Goal: Task Accomplishment & Management: Complete application form

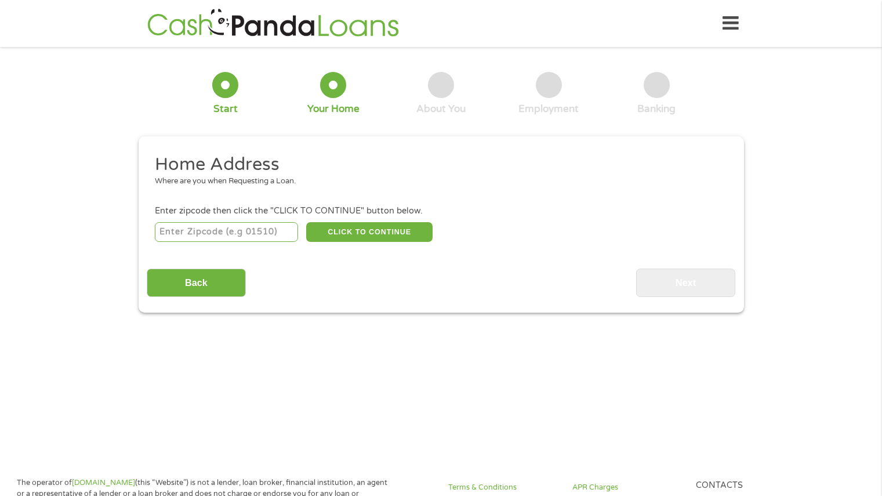
click at [566, 218] on li "Enter zipcode then click the "CLICK TO CONTINUE" button below. CLICK TO CONTINU…" at bounding box center [441, 224] width 588 height 39
click at [228, 234] on input "number" at bounding box center [226, 232] width 143 height 20
type input "80205"
select select "[US_STATE]"
click at [387, 228] on button "CLICK TO CONTINUE" at bounding box center [369, 232] width 126 height 20
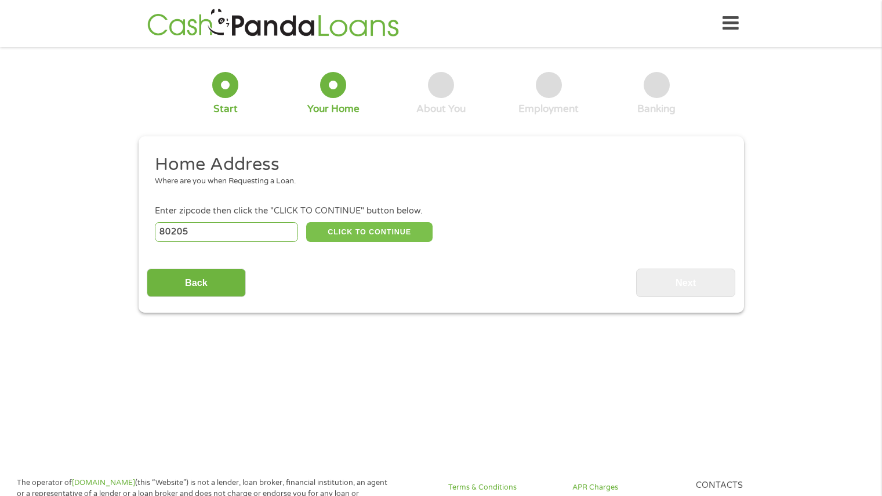
type input "80205"
type input "[GEOGRAPHIC_DATA]"
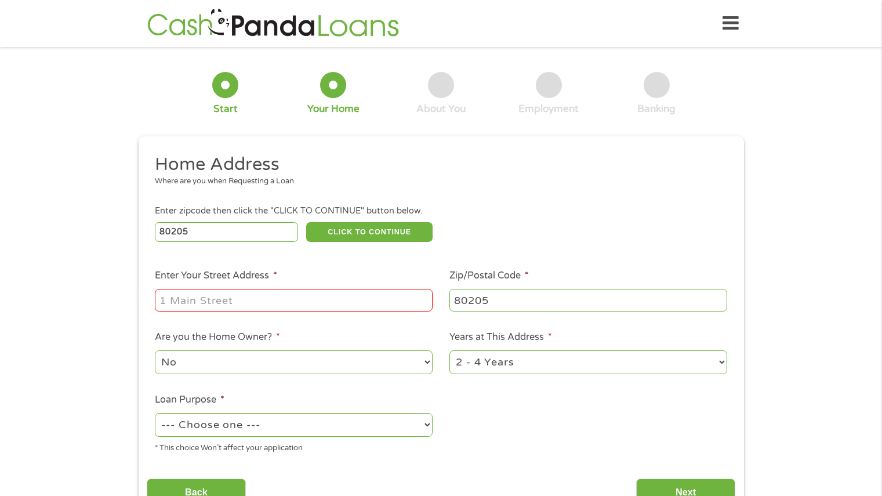
click at [234, 301] on input "Enter Your Street Address *" at bounding box center [294, 300] width 278 height 22
click at [286, 297] on input "Enter Your Street Address *" at bounding box center [294, 300] width 278 height 22
type input "[STREET_ADDRESS][PERSON_NAME]"
click at [303, 363] on select "No Yes" at bounding box center [294, 362] width 278 height 24
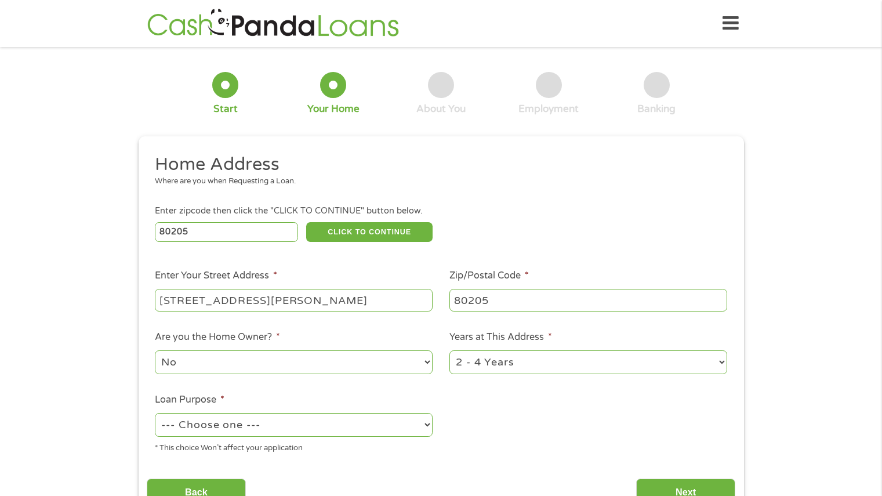
click at [313, 420] on select "--- Choose one --- Pay Bills Debt Consolidation Home Improvement Major Purchase…" at bounding box center [294, 425] width 278 height 24
click at [155, 413] on select "--- Choose one --- Pay Bills Debt Consolidation Home Improvement Major Purchase…" at bounding box center [294, 425] width 278 height 24
click at [310, 431] on select "--- Choose one --- Pay Bills Debt Consolidation Home Improvement Major Purchase…" at bounding box center [294, 425] width 278 height 24
select select "shorttermcash"
click at [155, 413] on select "--- Choose one --- Pay Bills Debt Consolidation Home Improvement Major Purchase…" at bounding box center [294, 425] width 278 height 24
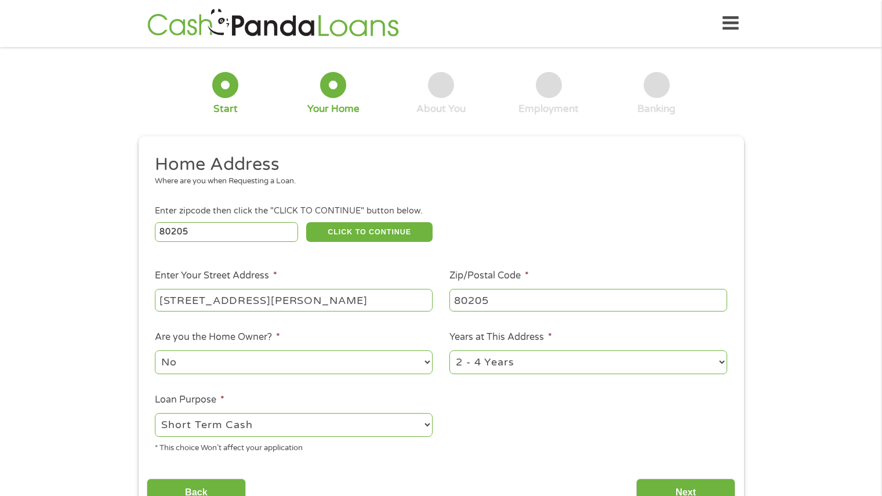
click at [289, 369] on select "No Yes" at bounding box center [294, 362] width 278 height 24
click at [519, 389] on ul "Home Address Where are you when Requesting a Loan. Enter zipcode then click the…" at bounding box center [441, 308] width 588 height 310
click at [683, 485] on input "Next" at bounding box center [685, 492] width 99 height 28
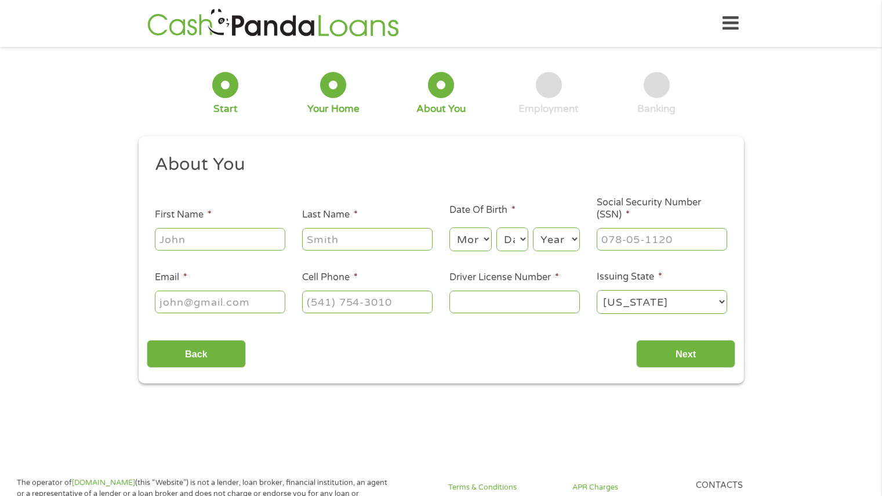
scroll to position [5, 5]
click at [238, 242] on input "First Name *" at bounding box center [220, 239] width 130 height 22
type input "[PERSON_NAME]"
type input "Warburton"
type input "[PERSON_NAME][EMAIL_ADDRESS][DOMAIN_NAME]"
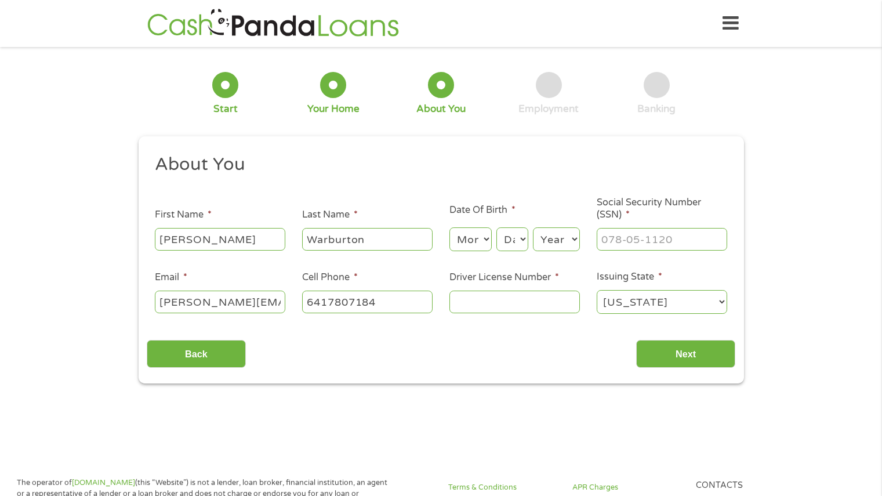
type input "[PHONE_NUMBER]"
click at [471, 235] on select "Month 1 2 3 4 5 6 7 8 9 10 11 12" at bounding box center [470, 239] width 42 height 24
select select "7"
click at [449, 227] on select "Month 1 2 3 4 5 6 7 8 9 10 11 12" at bounding box center [470, 239] width 42 height 24
click at [510, 242] on select "Day 1 2 3 4 5 6 7 8 9 10 11 12 13 14 15 16 17 18 19 20 21 22 23 24 25 26 27 28 …" at bounding box center [511, 239] width 31 height 24
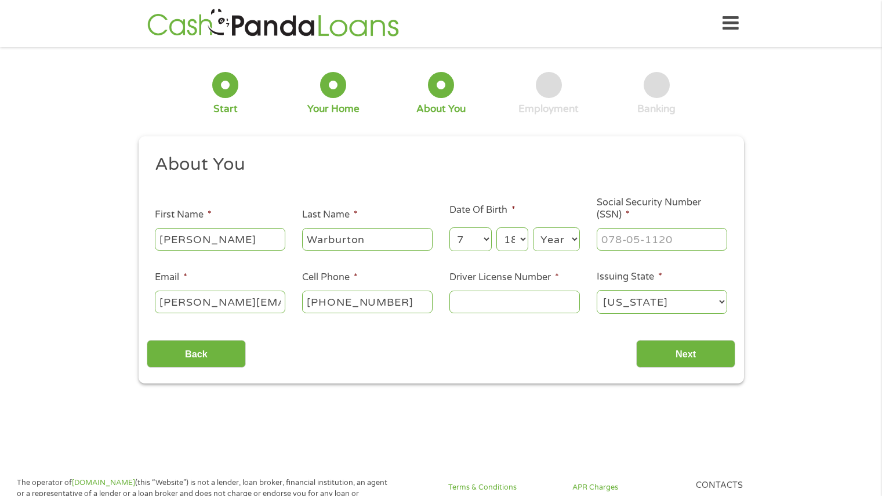
click at [496, 227] on select "Day 1 2 3 4 5 6 7 8 9 10 11 12 13 14 15 16 17 18 19 20 21 22 23 24 25 26 27 28 …" at bounding box center [511, 239] width 31 height 24
select select "19"
type input "461-73-6048"
click at [511, 302] on input "Driver License Number *" at bounding box center [514, 301] width 130 height 22
type input "170700897"
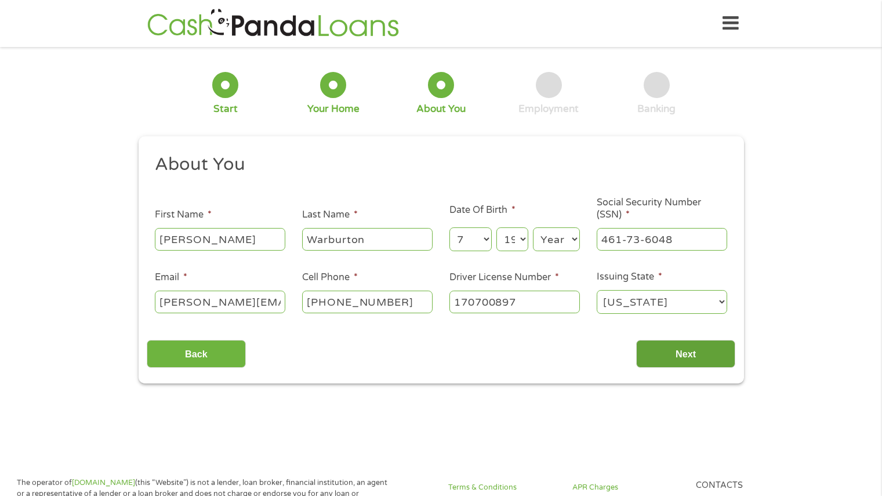
click at [680, 345] on input "Next" at bounding box center [685, 354] width 99 height 28
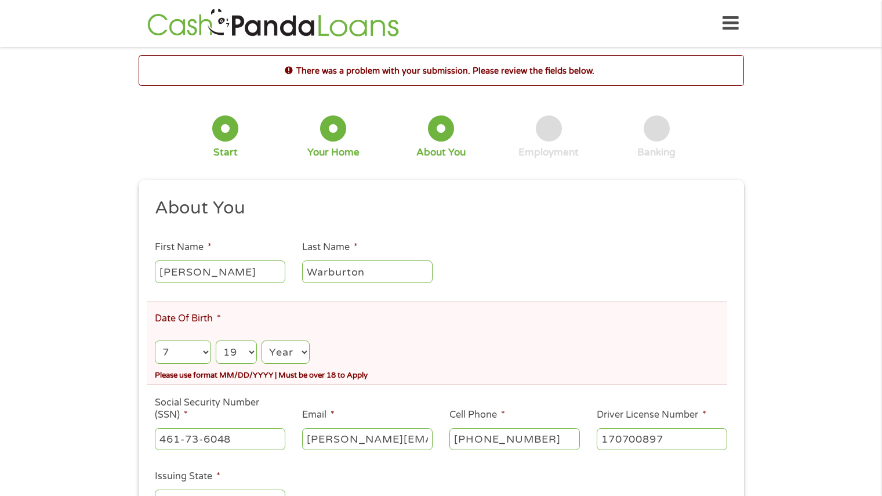
drag, startPoint x: 281, startPoint y: 346, endPoint x: 226, endPoint y: 361, distance: 57.1
click at [226, 361] on div "Month Month 1 2 3 4 5 6 7 8 9 10 11 12 Day Day 1 2 3 4 5 6 7 8 9 10 11 12 13 14…" at bounding box center [441, 349] width 572 height 34
click at [226, 361] on select "Day 1 2 3 4 5 6 7 8 9 10 11 12 13 14 15 16 17 18 19 20 21 22 23 24 25 26 27 28 …" at bounding box center [236, 352] width 41 height 24
select select "18"
click at [283, 348] on select "Year [DATE] 2006 2005 2004 2003 2002 2001 2000 1999 1998 1997 1996 1995 1994 19…" at bounding box center [285, 352] width 48 height 24
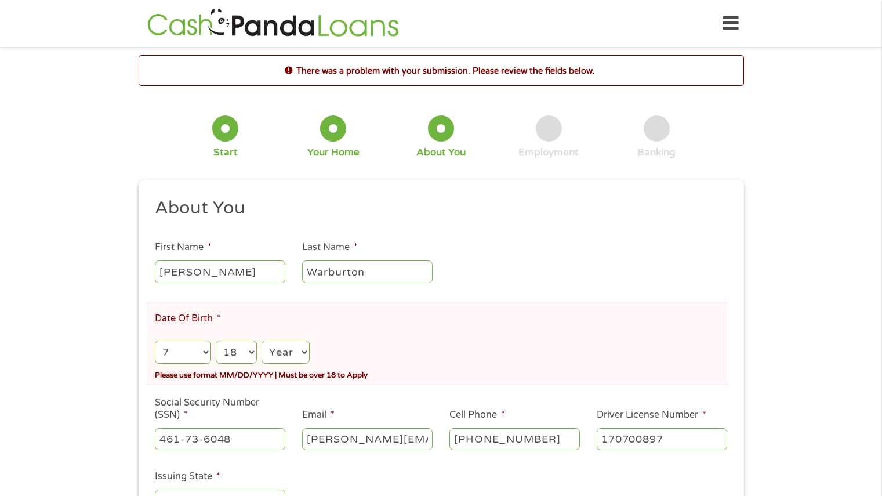
select select "1985"
click at [555, 347] on div "Month Month 1 2 3 4 5 6 7 8 9 10 11 12 Day Day 1 2 3 4 5 6 7 8 9 10 11 12 13 14…" at bounding box center [441, 349] width 572 height 34
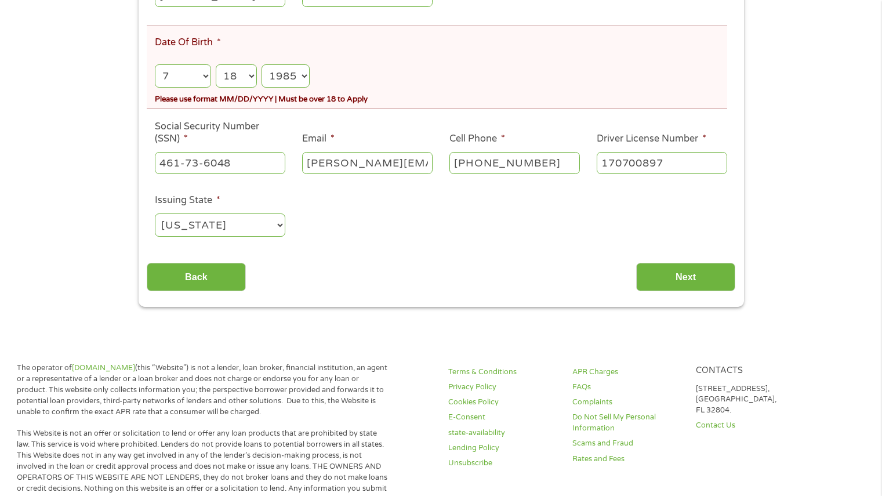
scroll to position [271, 0]
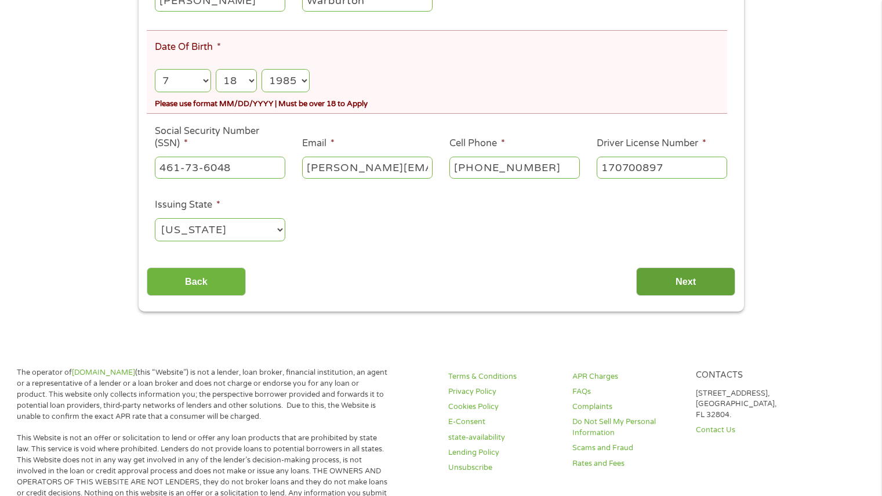
click at [676, 275] on input "Next" at bounding box center [685, 281] width 99 height 28
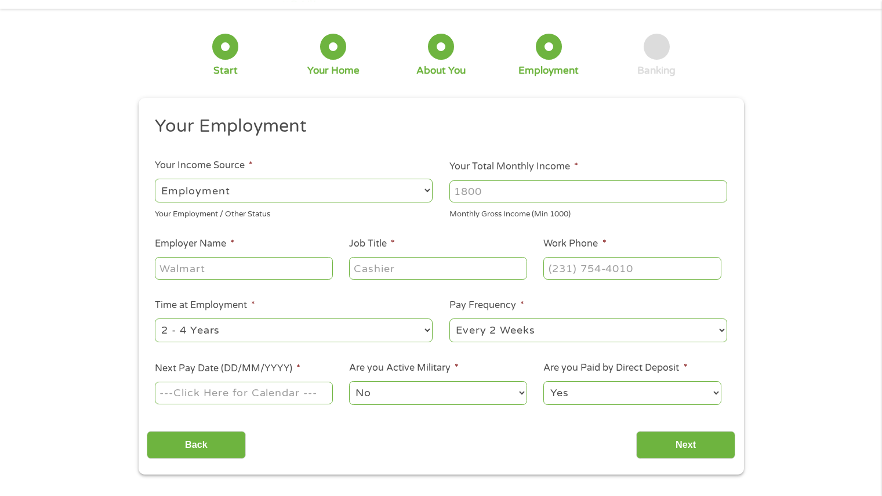
scroll to position [0, 0]
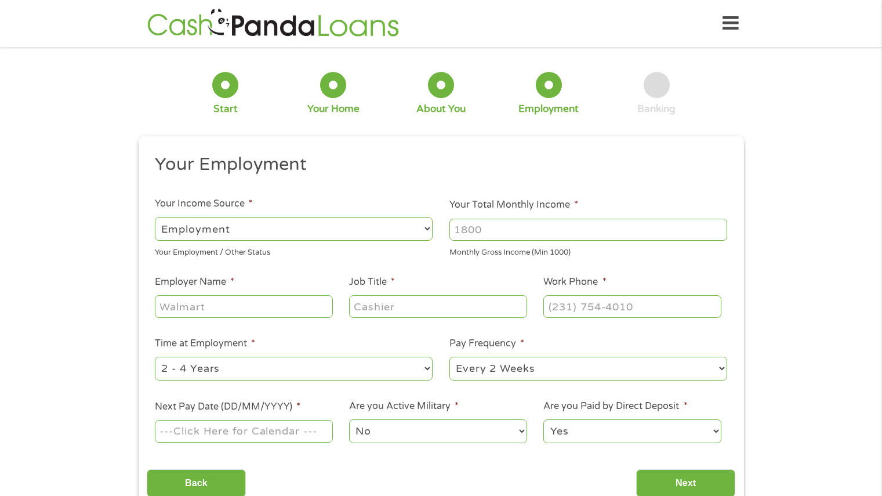
click at [504, 225] on input "Your Total Monthly Income *" at bounding box center [588, 230] width 278 height 22
type input "5500"
click at [244, 312] on input "Employer Name *" at bounding box center [243, 306] width 177 height 22
type input "CR school of Massage"
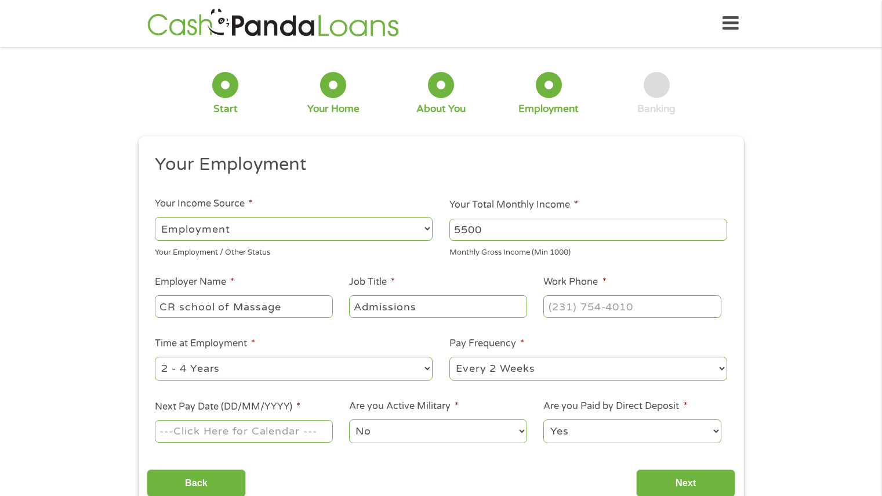
type input "Admissions"
type input "[PHONE_NUMBER]"
click at [483, 370] on select "--- Choose one --- Every 2 Weeks Every Week Monthly Semi-Monthly" at bounding box center [588, 368] width 278 height 24
select select "semimonthly"
click at [449, 356] on select "--- Choose one --- Every 2 Weeks Every Week Monthly Semi-Monthly" at bounding box center [588, 368] width 278 height 24
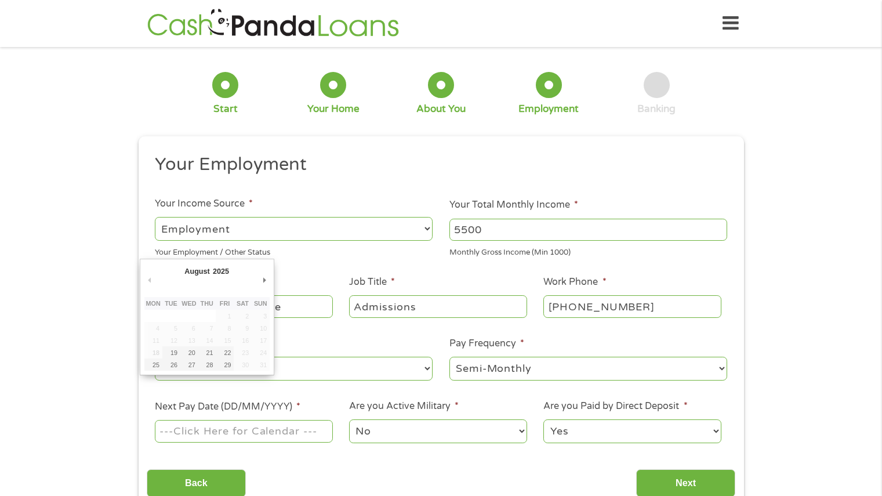
click at [276, 431] on input "Next Pay Date (DD/MM/YYYY) *" at bounding box center [243, 431] width 177 height 22
type input "[DATE]"
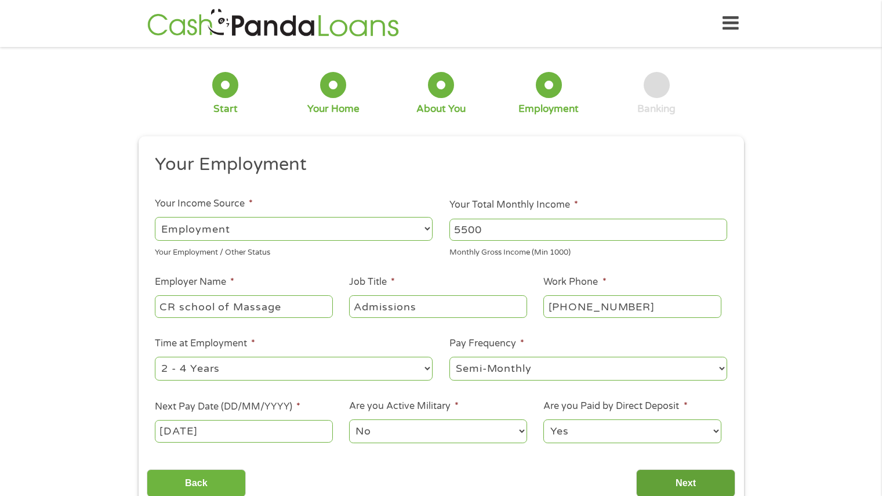
click at [667, 485] on input "Next" at bounding box center [685, 483] width 99 height 28
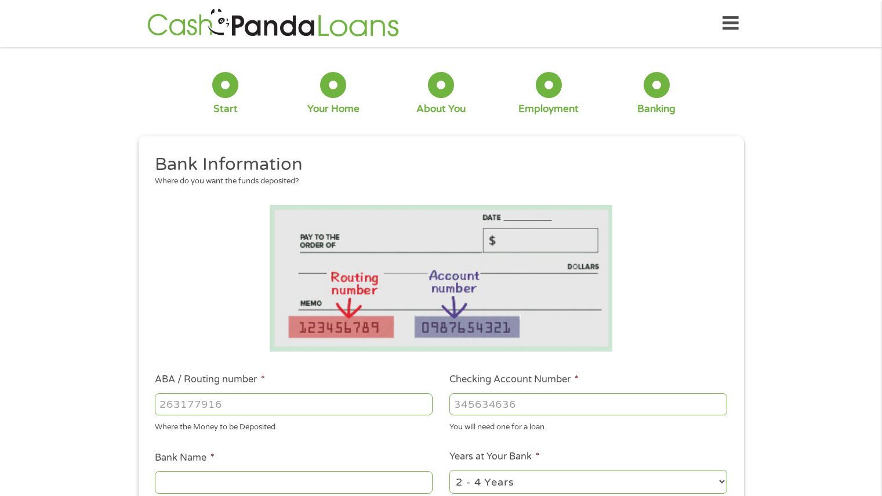
click at [336, 414] on input "ABA / Routing number *" at bounding box center [294, 404] width 278 height 22
type input "073000545"
type input "US BANK NA"
type input "073000545"
type input "196472866314"
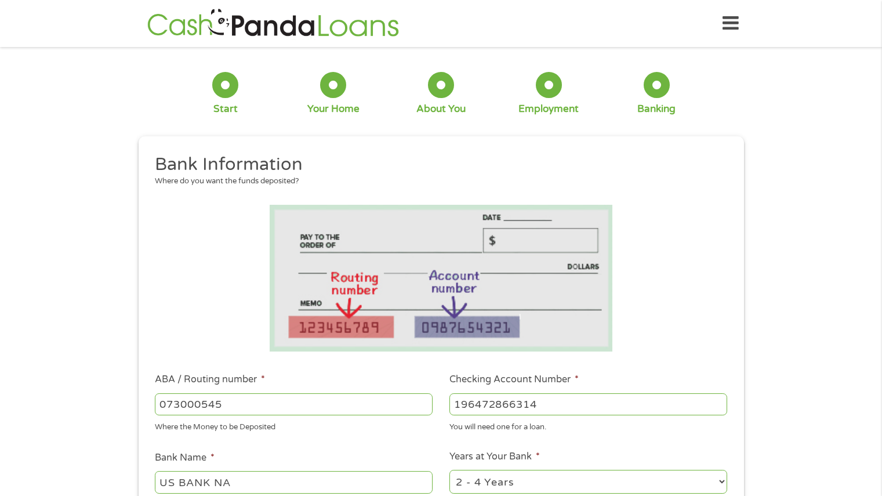
click at [709, 475] on select "2 - 4 Years 6 - 12 Months 1 - 2 Years Over 4 Years" at bounding box center [588, 482] width 278 height 24
select select "60months"
click at [449, 470] on select "2 - 4 Years 6 - 12 Months 1 - 2 Years Over 4 Years" at bounding box center [588, 482] width 278 height 24
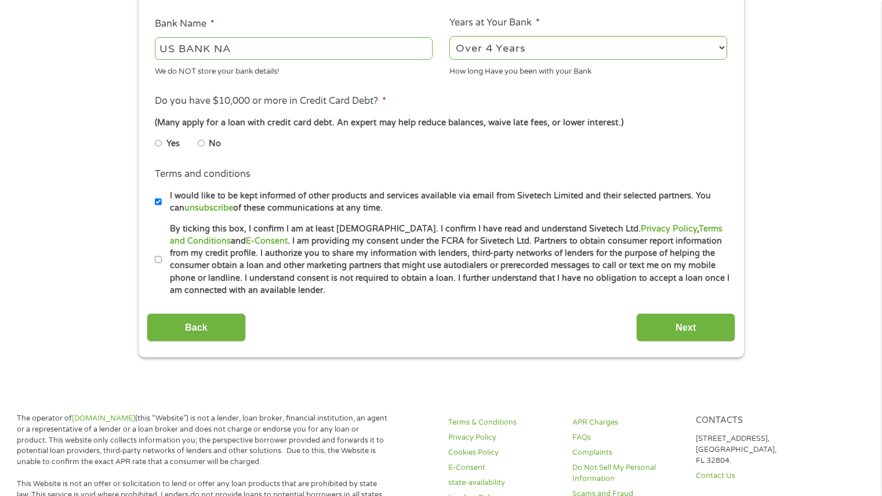
click at [199, 144] on input "No" at bounding box center [201, 143] width 7 height 19
radio input "true"
click at [162, 257] on label "By ticking this box, I confirm I am at least [DEMOGRAPHIC_DATA]. I confirm I ha…" at bounding box center [446, 260] width 569 height 74
click at [162, 257] on input "By ticking this box, I confirm I am at least [DEMOGRAPHIC_DATA]. I confirm I ha…" at bounding box center [158, 259] width 7 height 19
checkbox input "true"
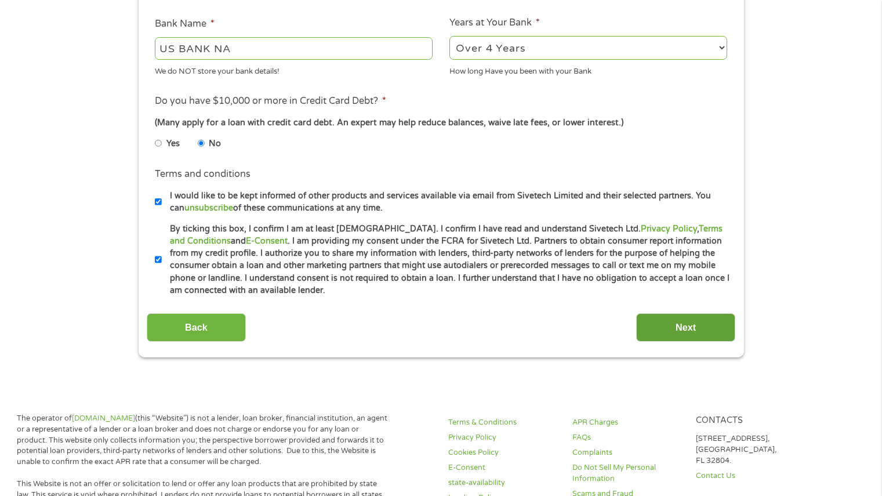
click at [694, 325] on input "Next" at bounding box center [685, 327] width 99 height 28
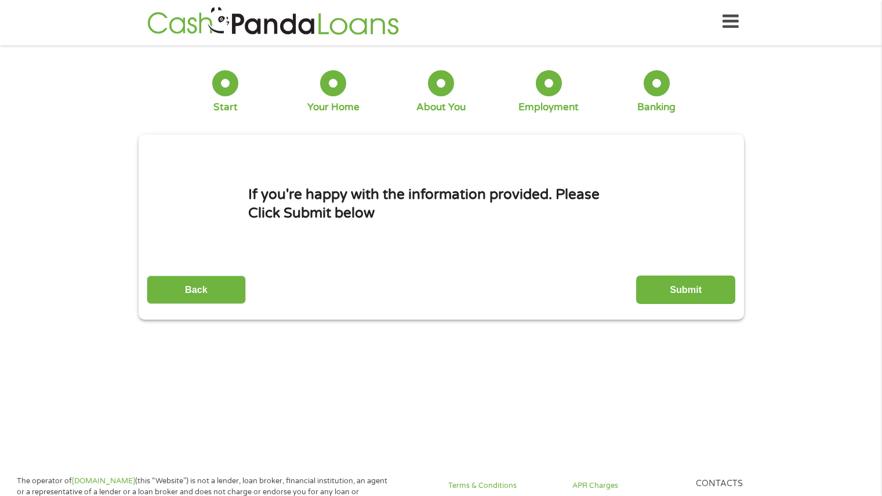
scroll to position [0, 0]
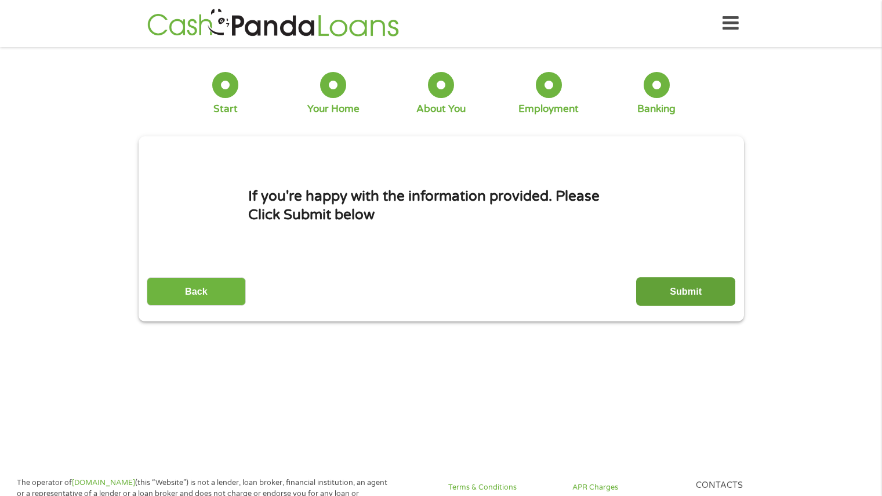
click at [691, 290] on input "Submit" at bounding box center [685, 291] width 99 height 28
